Goal: Check status: Check status

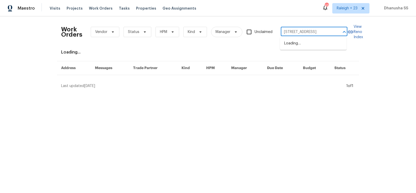
scroll to position [0, 14]
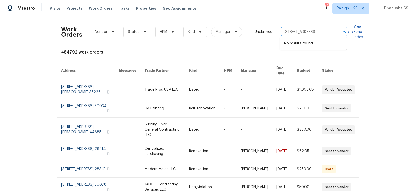
drag, startPoint x: 293, startPoint y: 31, endPoint x: 415, endPoint y: 53, distance: 124.4
click at [415, 53] on div "Work Orders Vendor Status HPM Kind Manager Unclaimed 2575 King Ave, Auburndale,…" at bounding box center [208, 104] width 416 height 177
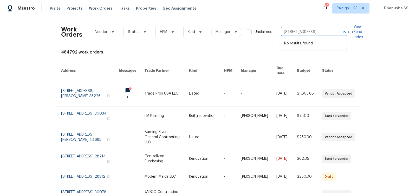
scroll to position [0, 0]
type input "2575 King Ave"
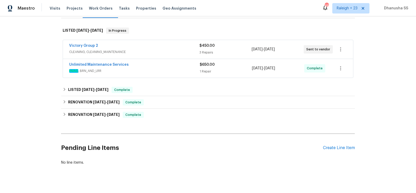
scroll to position [83, 0]
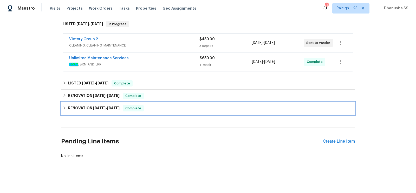
click at [159, 108] on div "RENOVATION 5/22/25 - 6/4/25 Complete" at bounding box center [208, 108] width 290 height 6
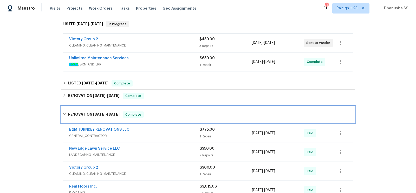
scroll to position [134, 0]
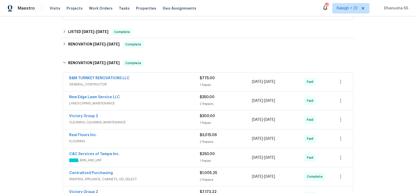
click at [169, 82] on span "GENERAL_CONTRACTOR" at bounding box center [134, 84] width 130 height 5
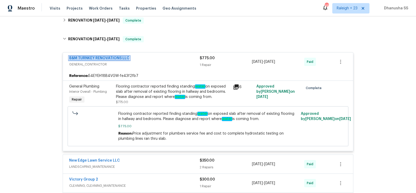
scroll to position [112, 0]
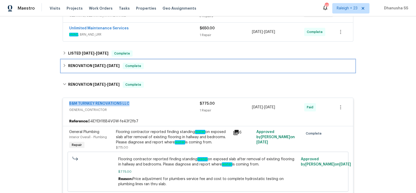
click at [161, 67] on div "RENOVATION 6/4/25 - 6/13/25 Complete" at bounding box center [208, 66] width 290 height 6
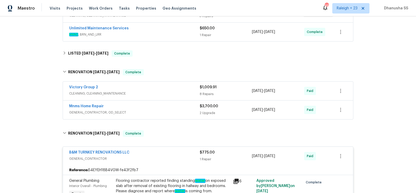
click at [179, 113] on span "GENERAL_CONTRACTOR, OD_SELECT" at bounding box center [134, 112] width 130 height 5
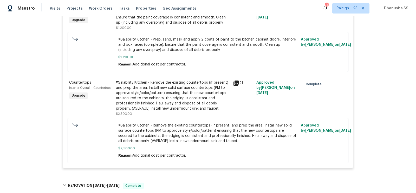
scroll to position [136, 0]
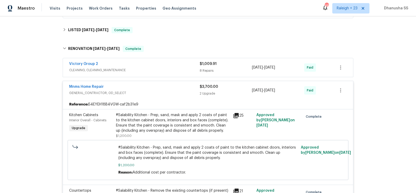
click at [185, 68] on span "CLEANING, CLEANING_MAINTENANCE" at bounding box center [134, 70] width 130 height 5
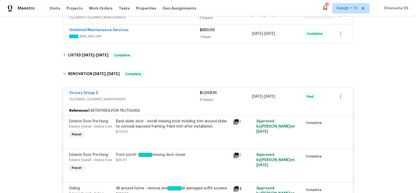
scroll to position [63, 0]
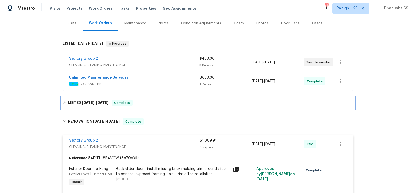
click at [161, 101] on div "LISTED 6/20/25 - 6/27/25 Complete" at bounding box center [208, 103] width 290 height 6
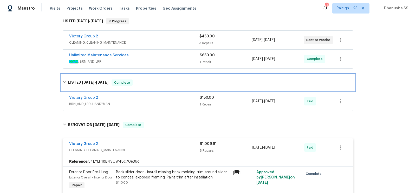
scroll to position [90, 0]
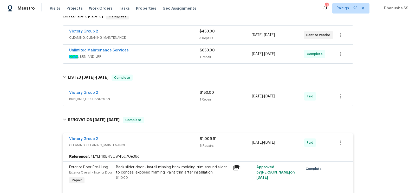
click at [168, 96] on span "BRN_AND_LRR, HANDYMAN" at bounding box center [134, 98] width 130 height 5
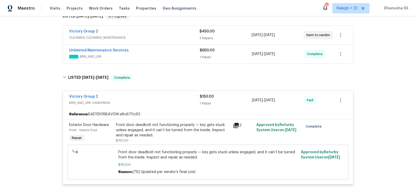
click at [181, 56] on span "HVAC , BRN_AND_LRR" at bounding box center [134, 56] width 130 height 5
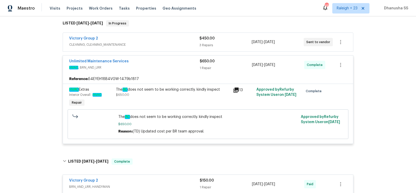
scroll to position [83, 0]
click at [180, 51] on div "Victory Group 2 CLEANING, CLEANING_MAINTENANCE $450.00 3 Repairs 8/21/2025 - 8/…" at bounding box center [208, 42] width 290 height 19
click at [181, 45] on span "CLEANING, CLEANING_MAINTENANCE" at bounding box center [134, 44] width 130 height 5
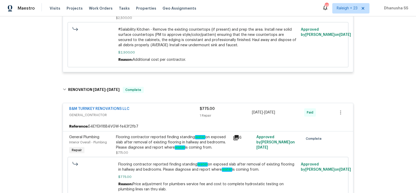
scroll to position [1048, 0]
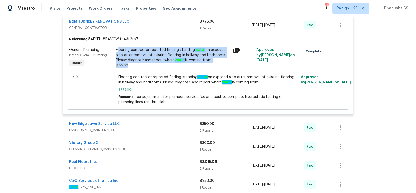
drag, startPoint x: 117, startPoint y: 54, endPoint x: 196, endPoint y: 70, distance: 80.3
click at [196, 68] on div "Flooring contractor reported finding standing water on exposed slab after remov…" at bounding box center [173, 57] width 114 height 21
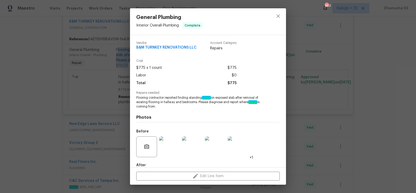
scroll to position [29, 0]
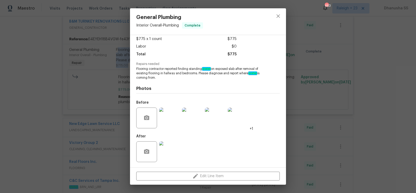
click at [172, 154] on img at bounding box center [169, 151] width 21 height 21
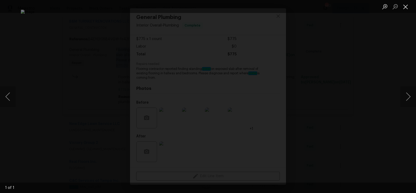
click at [405, 10] on button "Close lightbox" at bounding box center [405, 6] width 10 height 9
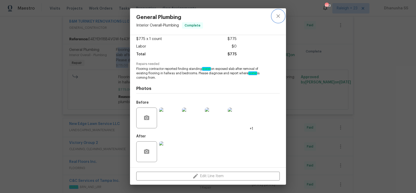
click at [275, 18] on icon "close" at bounding box center [278, 16] width 6 height 6
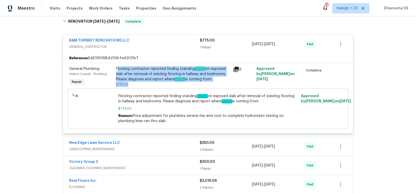
scroll to position [1023, 0]
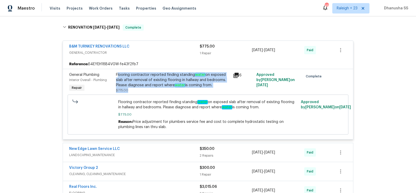
click at [156, 88] on div "Flooring contractor reported finding standing water on exposed slab after remov…" at bounding box center [173, 80] width 114 height 16
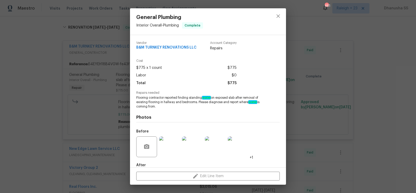
scroll to position [29, 0]
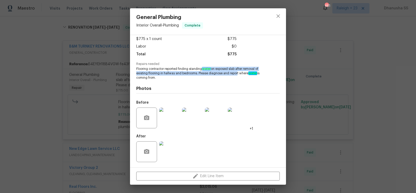
drag, startPoint x: 204, startPoint y: 69, endPoint x: 237, endPoint y: 74, distance: 33.3
click at [237, 74] on span "Flooring contractor reported finding standing water on exposed slab after remov…" at bounding box center [200, 73] width 129 height 13
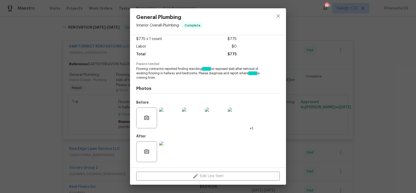
click at [243, 86] on div "Photos Before +1 After" at bounding box center [207, 122] width 143 height 85
click at [281, 16] on button "close" at bounding box center [278, 16] width 12 height 12
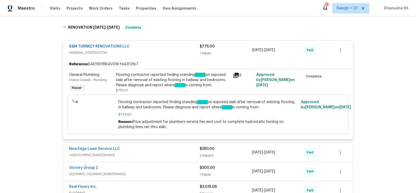
click at [155, 88] on div "Flooring contractor reported finding standing water on exposed slab after remov…" at bounding box center [173, 80] width 114 height 16
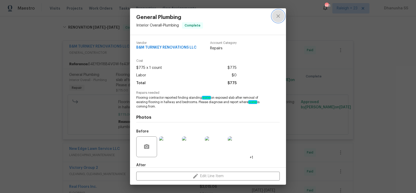
click at [276, 19] on icon "close" at bounding box center [278, 16] width 6 height 6
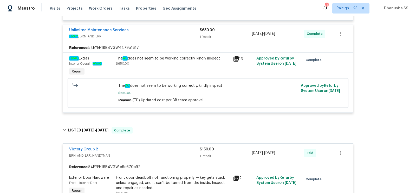
scroll to position [0, 0]
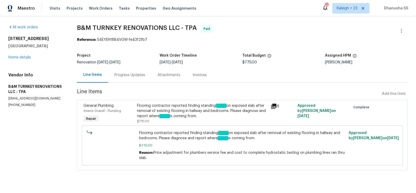
click at [137, 70] on div "Progress Updates" at bounding box center [129, 74] width 43 height 15
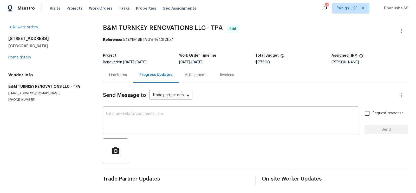
click at [121, 75] on div "Line Items" at bounding box center [118, 74] width 18 height 5
